Goal: Task Accomplishment & Management: Manage account settings

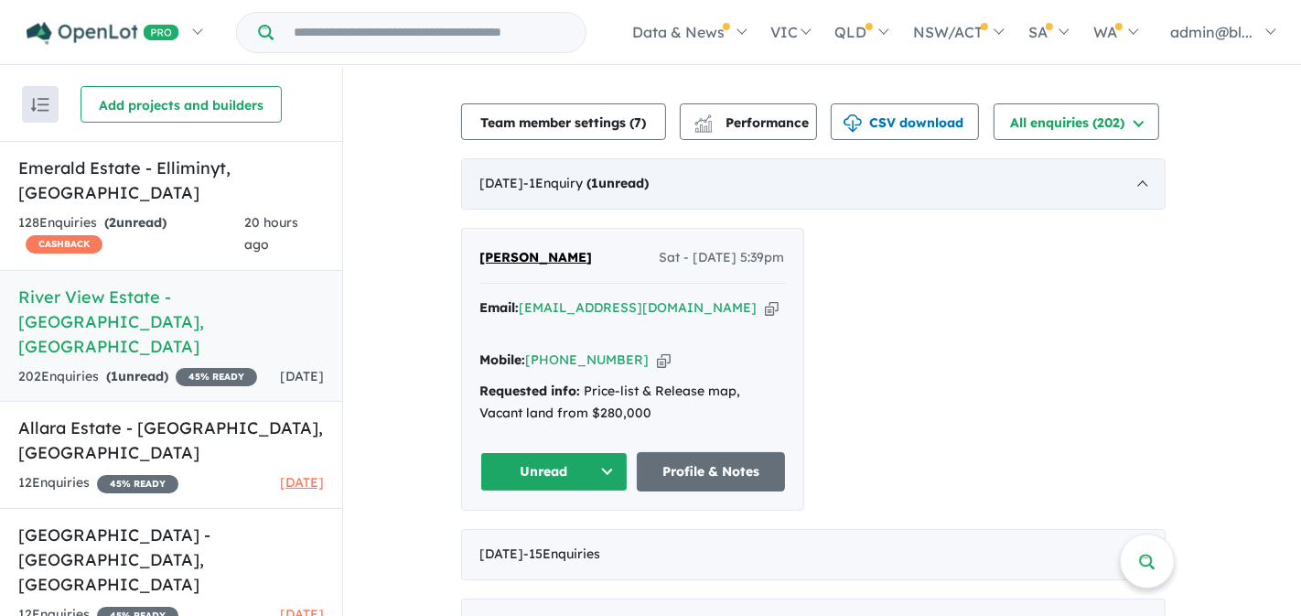
scroll to position [630, 0]
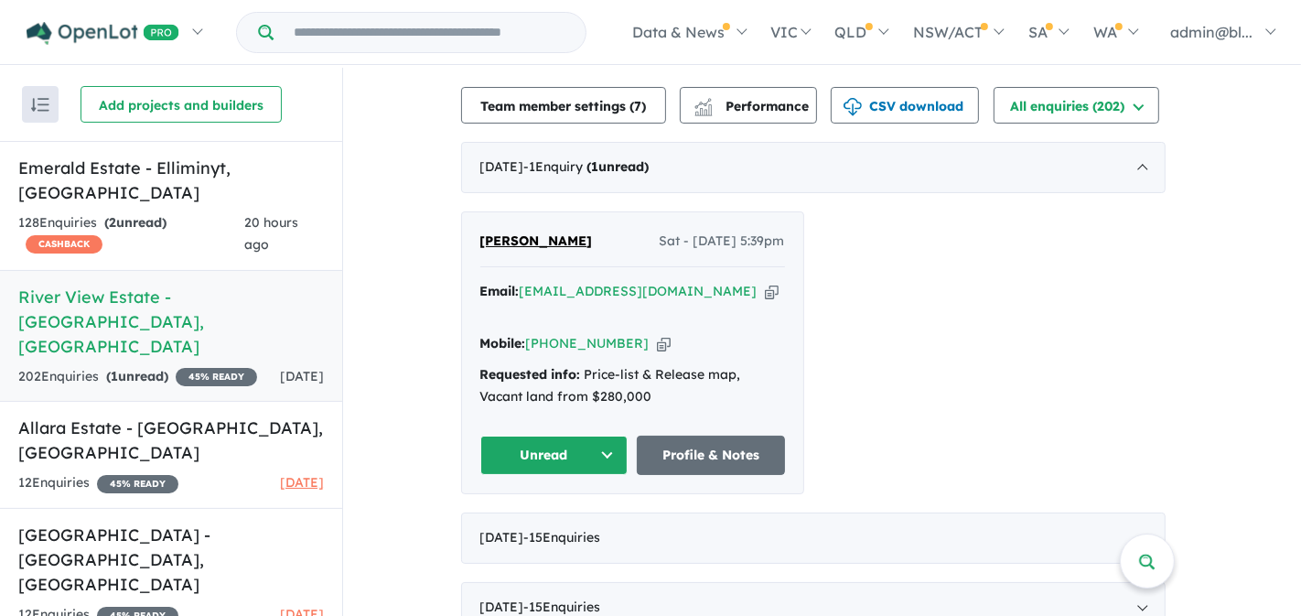
click at [573, 436] on button "Unread" at bounding box center [554, 455] width 148 height 39
click at [541, 521] on button "Assigned" at bounding box center [560, 540] width 159 height 42
click at [765, 292] on icon "button" at bounding box center [772, 291] width 14 height 19
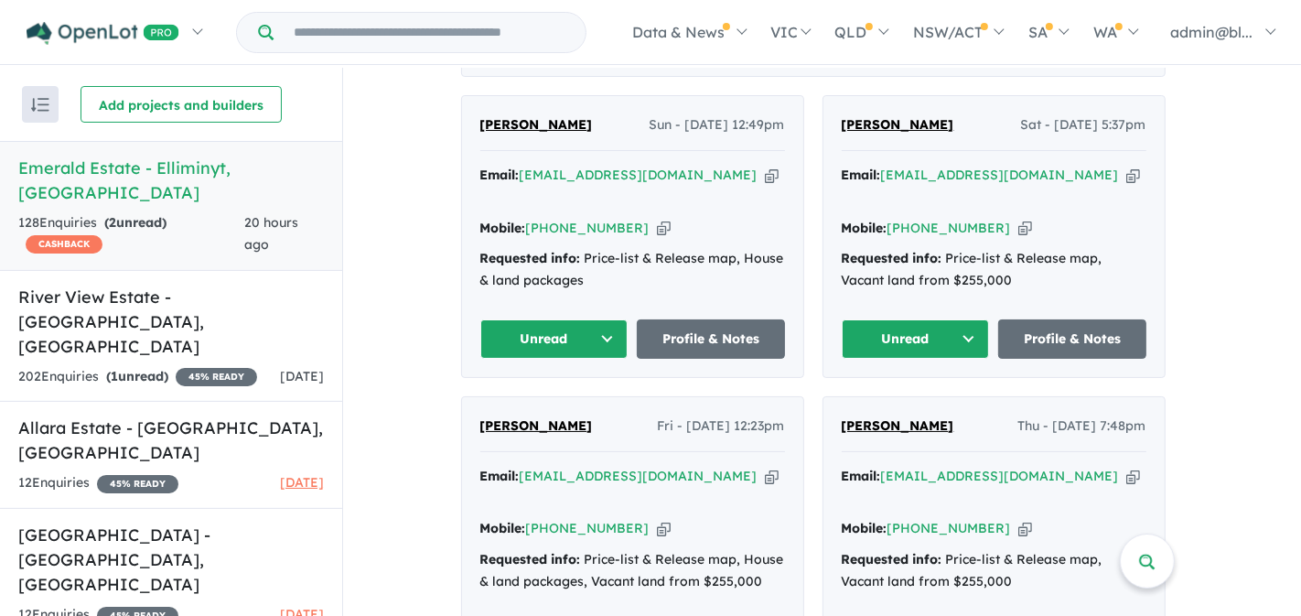
scroll to position [748, 0]
click at [928, 332] on button "Unread" at bounding box center [916, 337] width 148 height 39
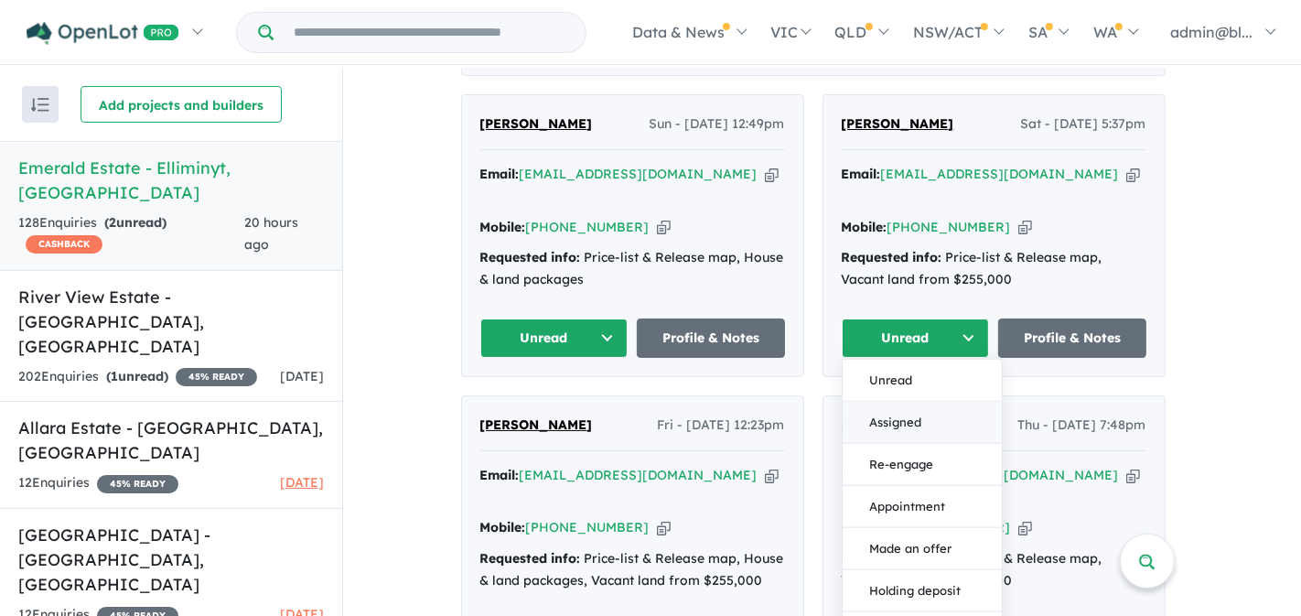
click at [916, 409] on button "Assigned" at bounding box center [922, 423] width 159 height 42
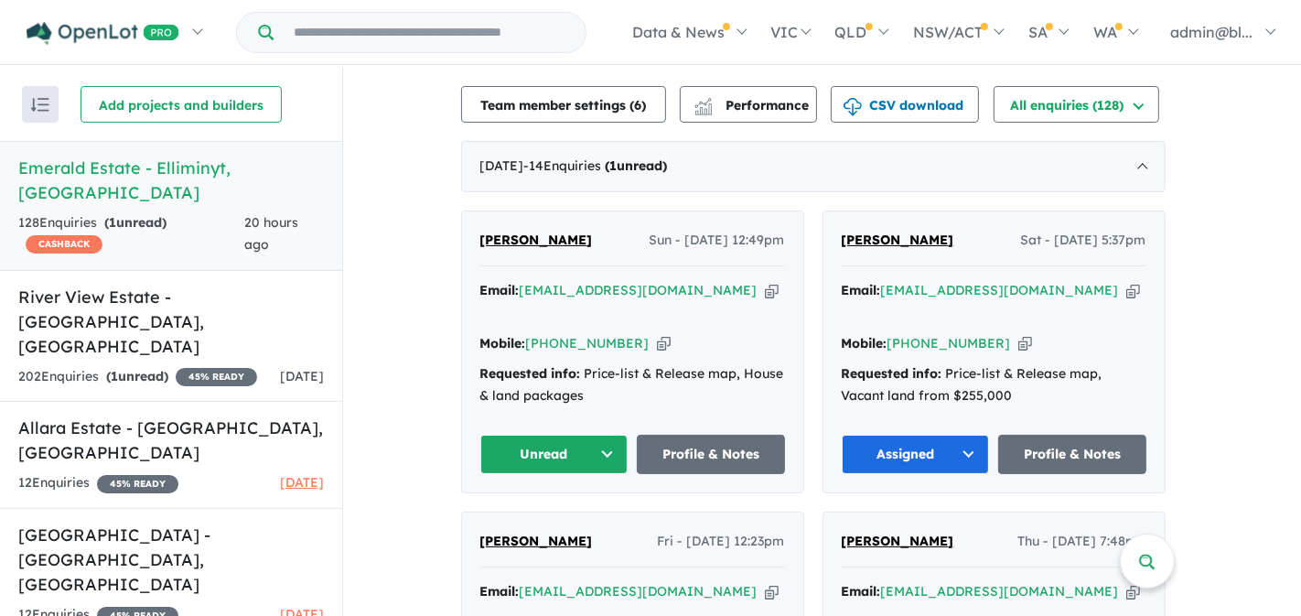
scroll to position [622, 0]
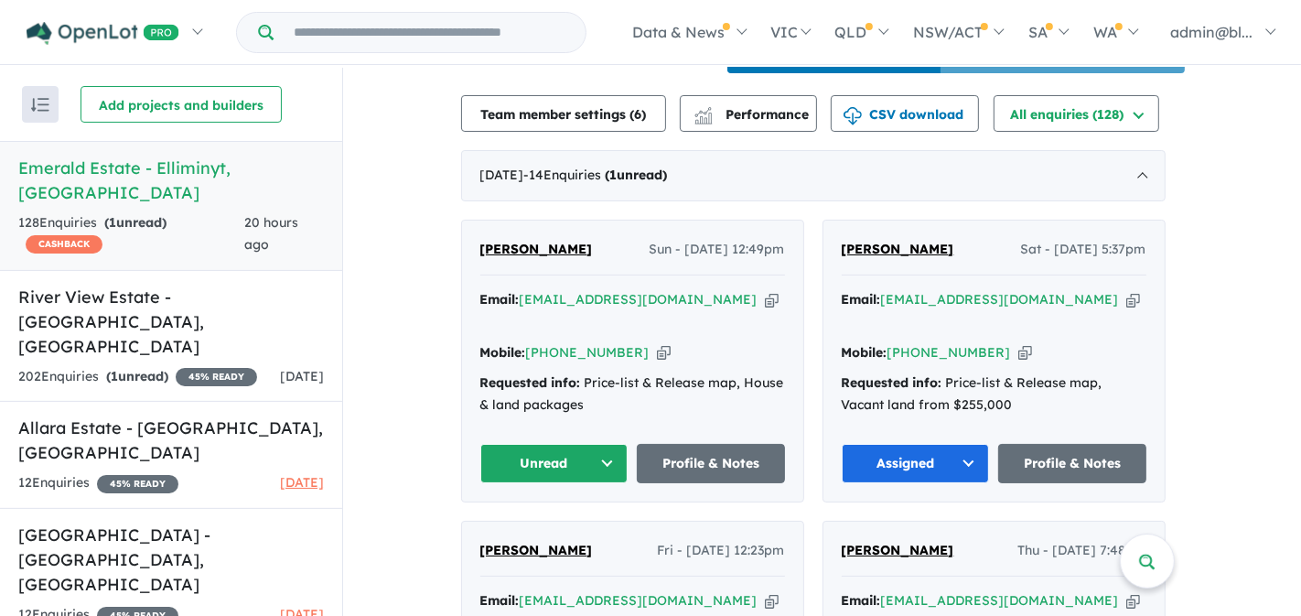
click at [765, 309] on icon "button" at bounding box center [772, 299] width 14 height 19
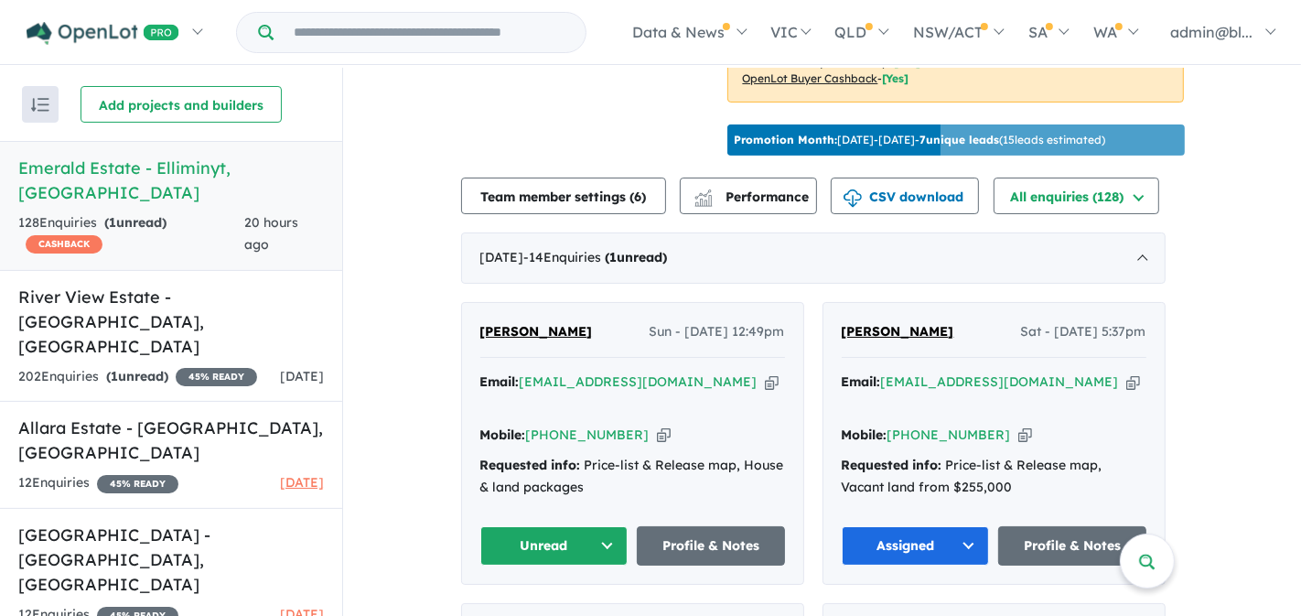
scroll to position [555, 0]
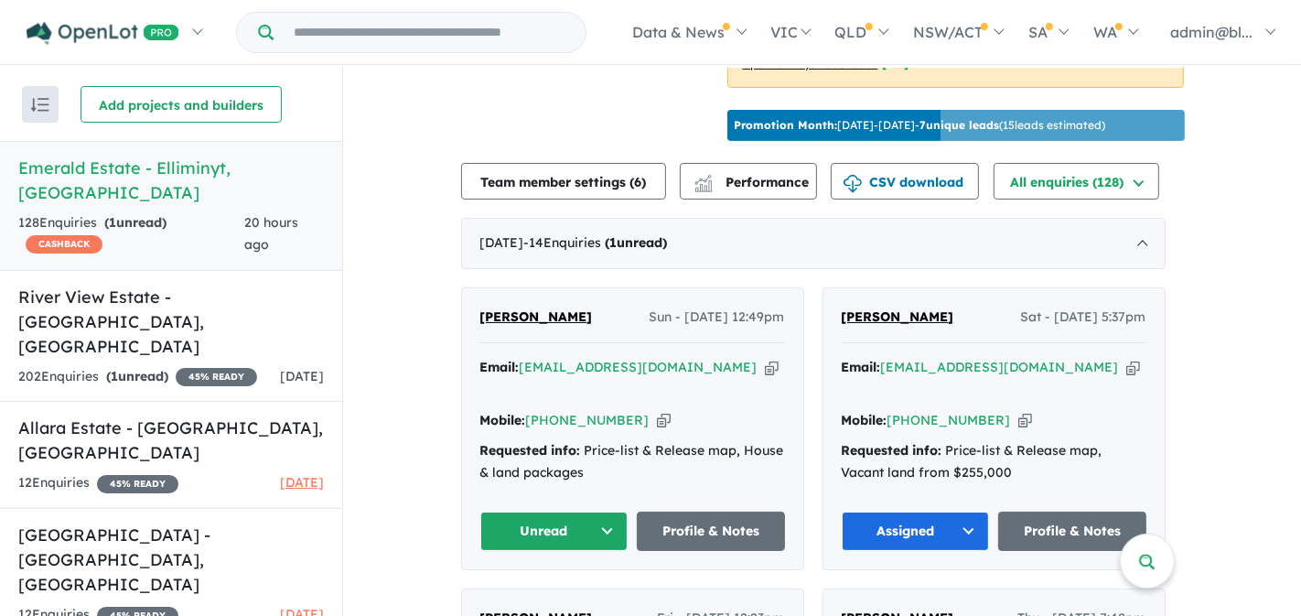
click at [558, 528] on button "Unread" at bounding box center [554, 531] width 148 height 39
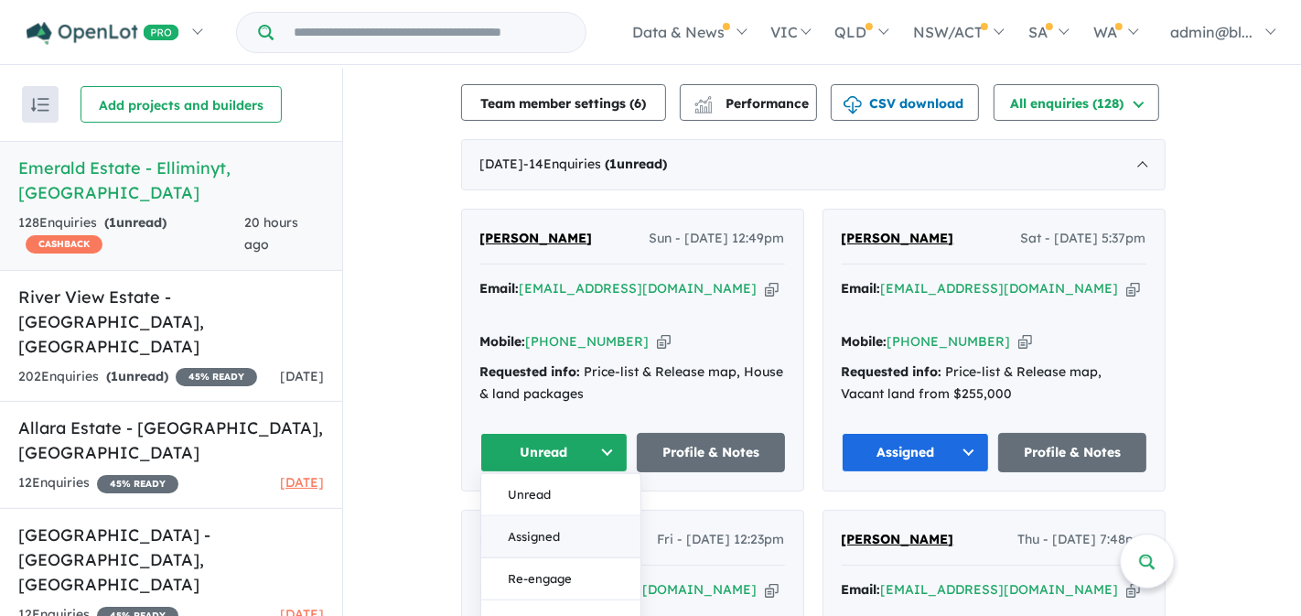
click at [536, 538] on button "Assigned" at bounding box center [560, 537] width 159 height 42
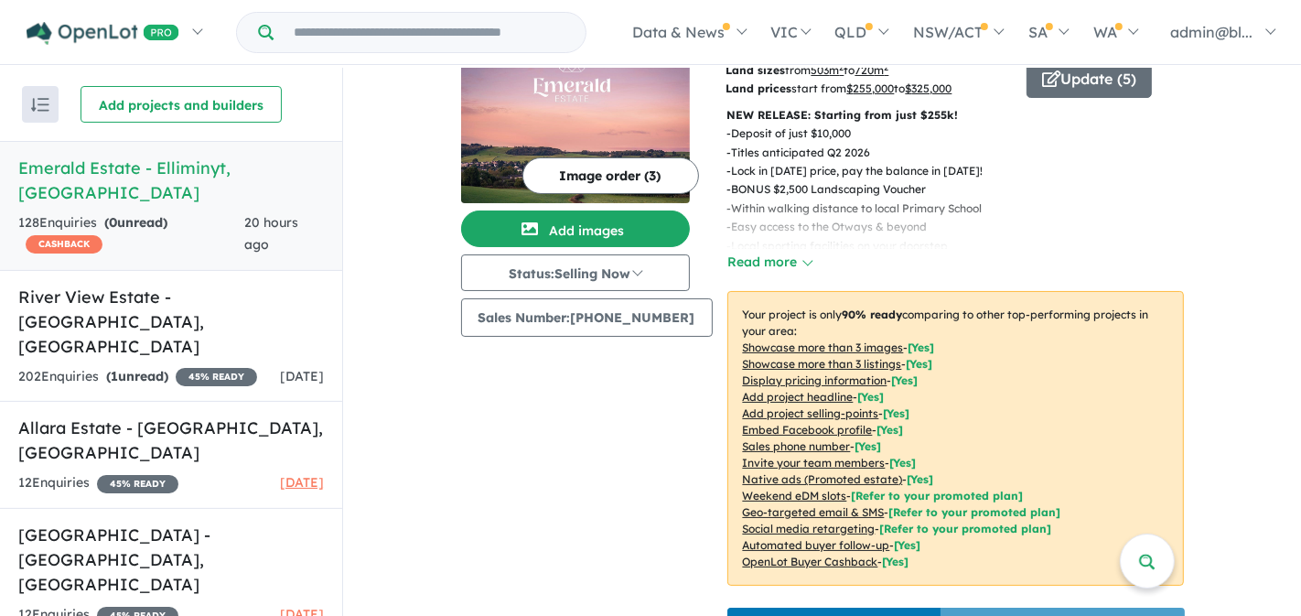
scroll to position [0, 0]
